Goal: Information Seeking & Learning: Find specific fact

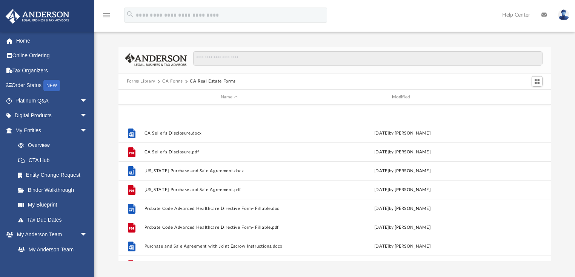
scroll to position [167, 428]
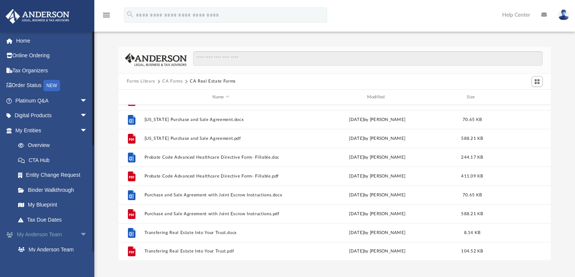
click at [49, 237] on link "My Anderson Team arrow_drop_down" at bounding box center [52, 234] width 94 height 15
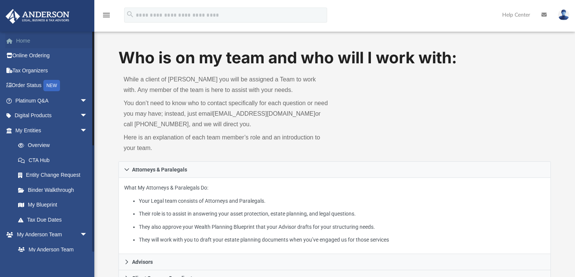
click at [46, 47] on link "Home" at bounding box center [52, 40] width 94 height 15
click at [38, 107] on link "Platinum Q&A arrow_drop_down" at bounding box center [52, 100] width 94 height 15
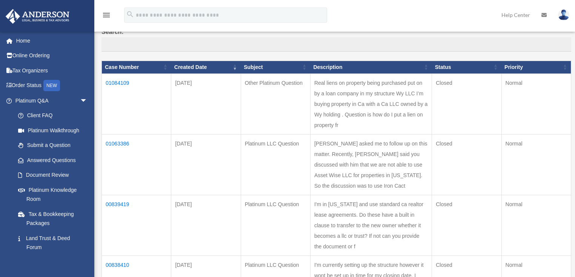
scroll to position [69, 0]
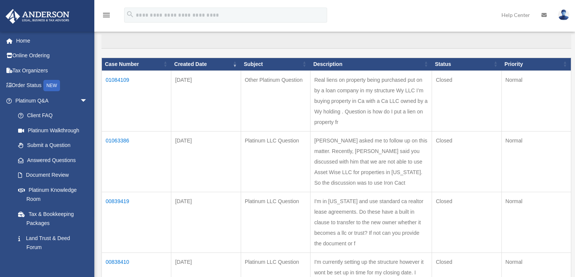
click at [122, 77] on td "01084109" at bounding box center [136, 101] width 69 height 61
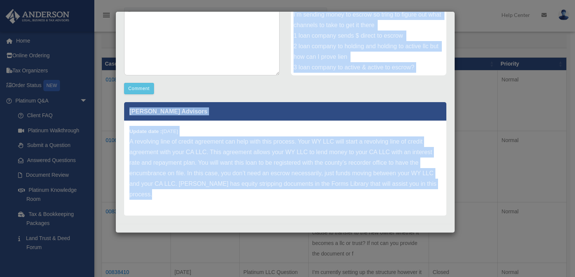
scroll to position [164, 0]
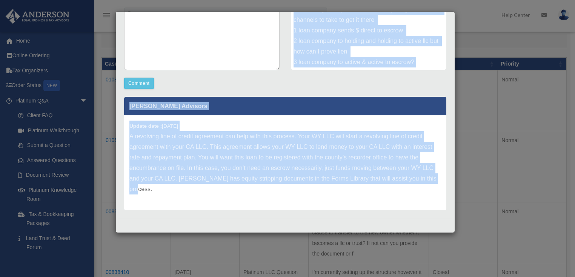
drag, startPoint x: 125, startPoint y: 26, endPoint x: 398, endPoint y: 199, distance: 323.0
click at [398, 199] on div "Case Detail × Other Platinum Question Case Number 01084109 Created Date [DATE] …" at bounding box center [284, 122] width 339 height 222
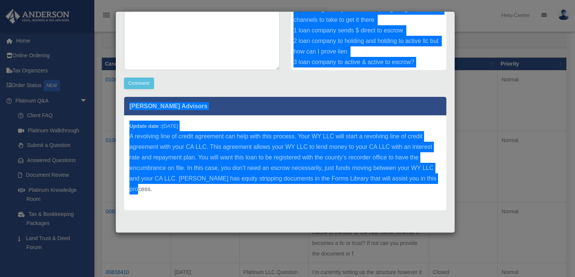
scroll to position [51, 0]
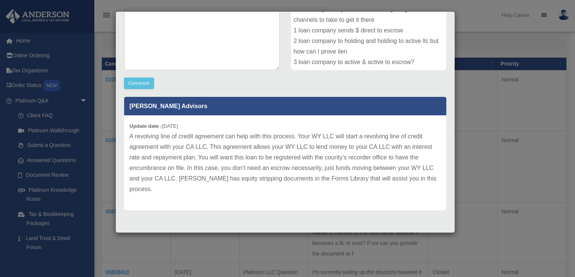
click at [480, 223] on div "Case Detail × Other Platinum Question Case Number 01084109 Created Date [DATE] …" at bounding box center [287, 138] width 575 height 277
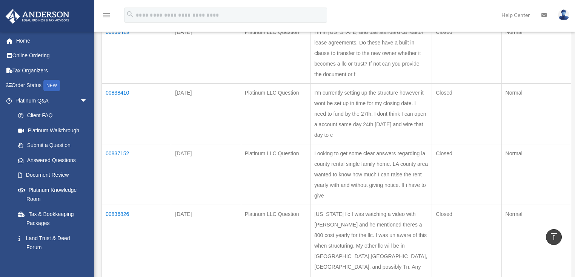
scroll to position [242, 0]
